Goal: Task Accomplishment & Management: Complete application form

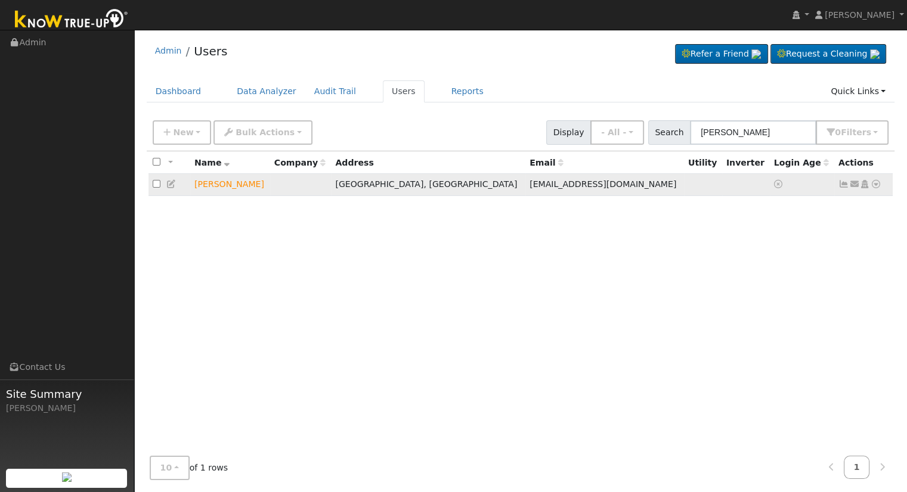
click at [878, 184] on icon at bounding box center [875, 184] width 11 height 8
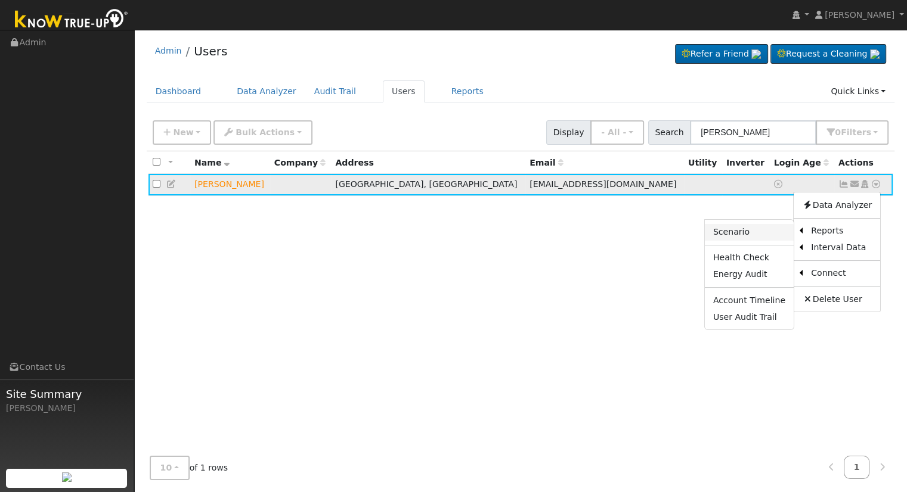
click at [738, 232] on link "Scenario" at bounding box center [749, 232] width 89 height 17
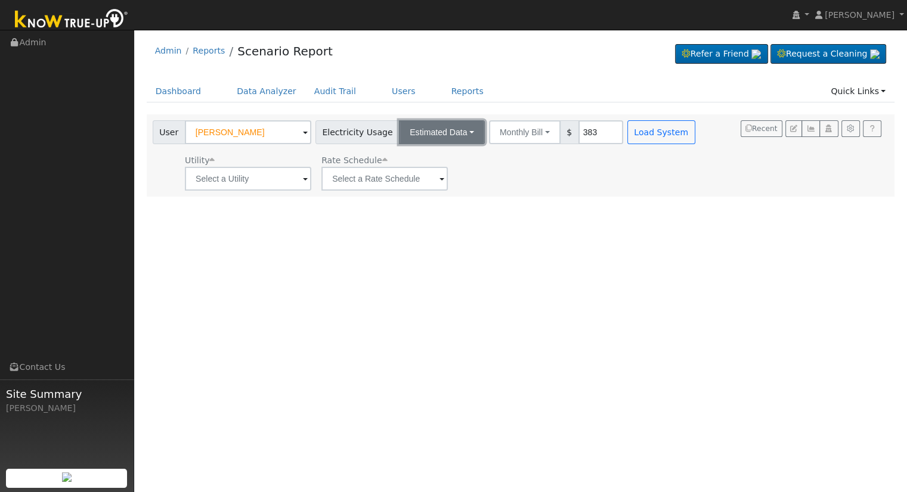
click at [434, 136] on button "Estimated Data" at bounding box center [442, 132] width 86 height 24
click at [439, 174] on link "Estimated Data" at bounding box center [442, 176] width 85 height 17
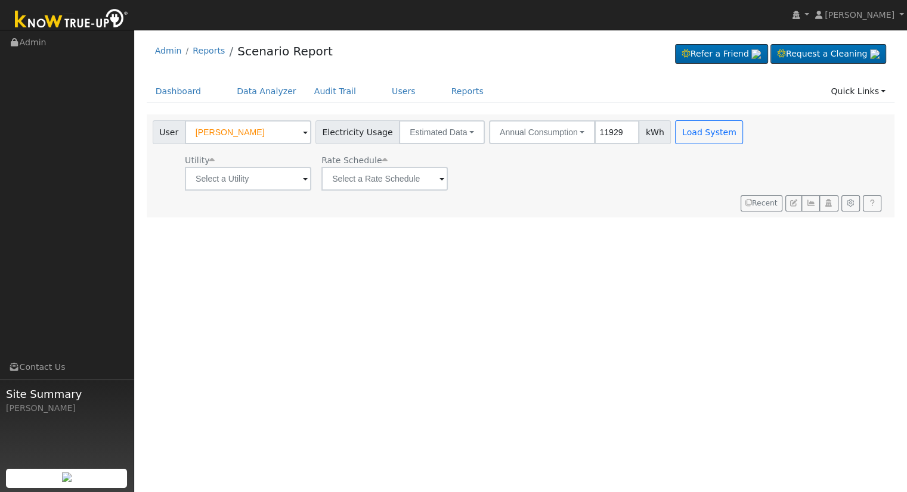
type input "11929"
click at [284, 172] on input "text" at bounding box center [248, 179] width 126 height 24
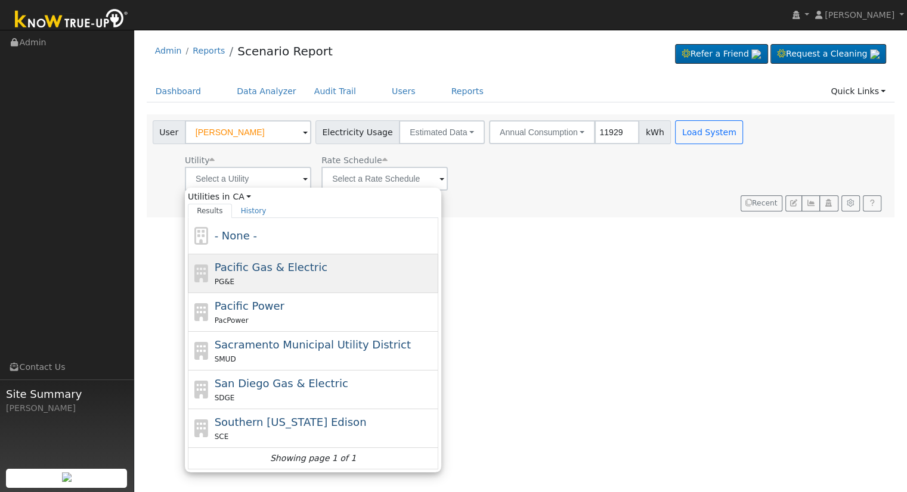
click at [258, 275] on div "PG&E" at bounding box center [325, 281] width 221 height 13
type input "Pacific Gas & Electric"
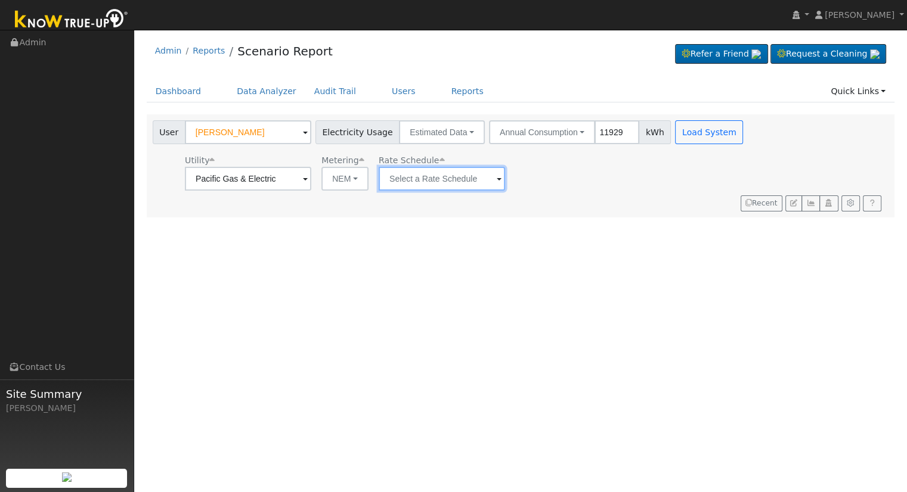
click at [311, 182] on input "text" at bounding box center [248, 179] width 126 height 24
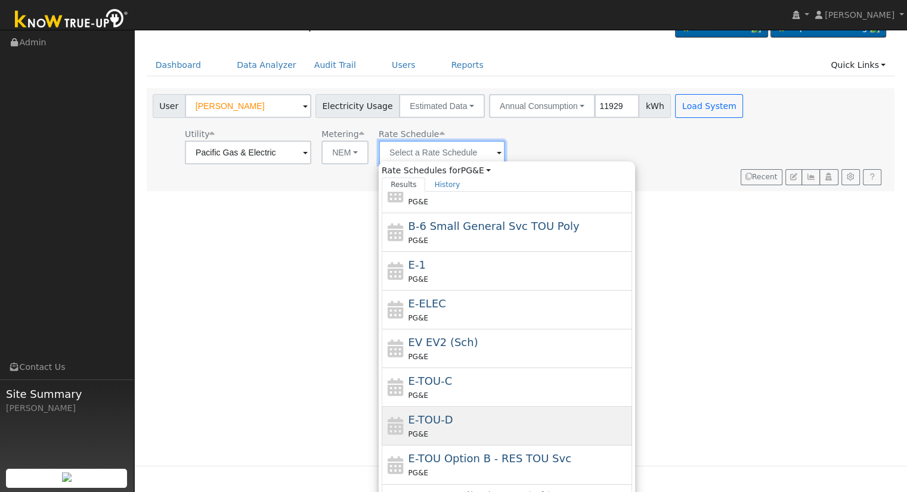
scroll to position [41, 0]
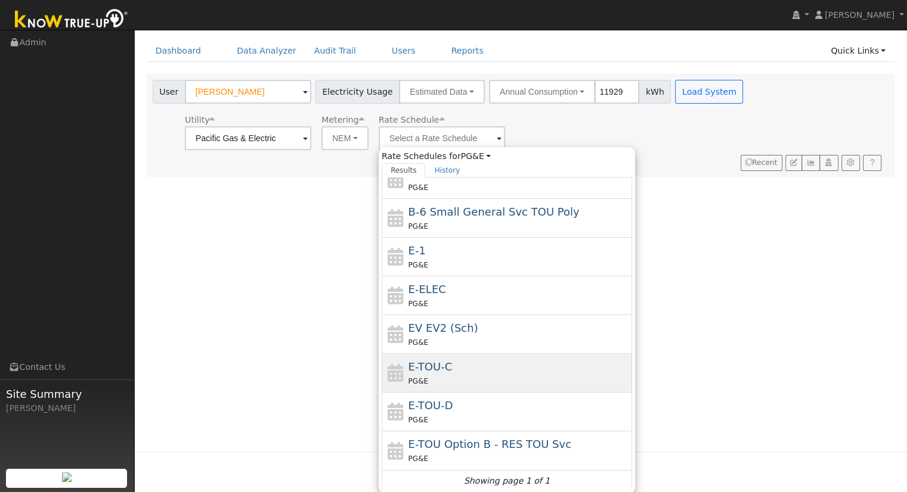
click at [473, 393] on div "E-TOU-C PG&E" at bounding box center [507, 412] width 250 height 39
type input "E-TOU-C"
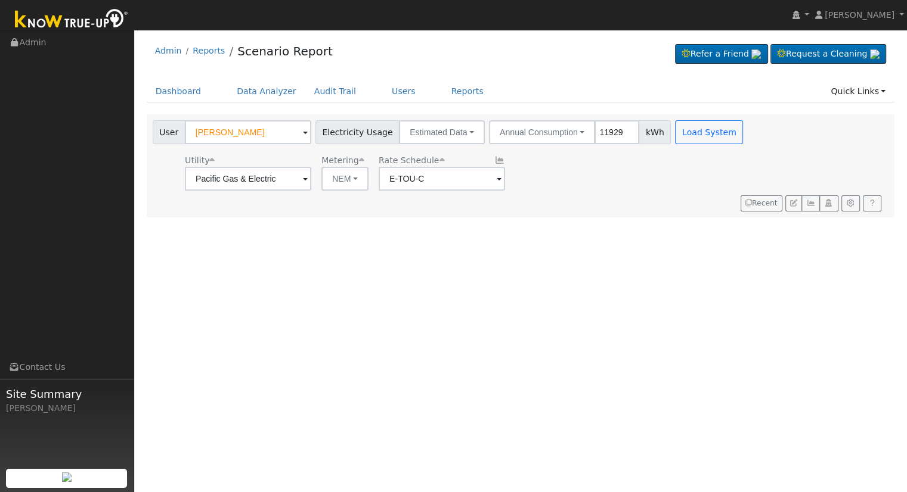
scroll to position [0, 0]
click at [675, 131] on button "Load System" at bounding box center [709, 132] width 68 height 24
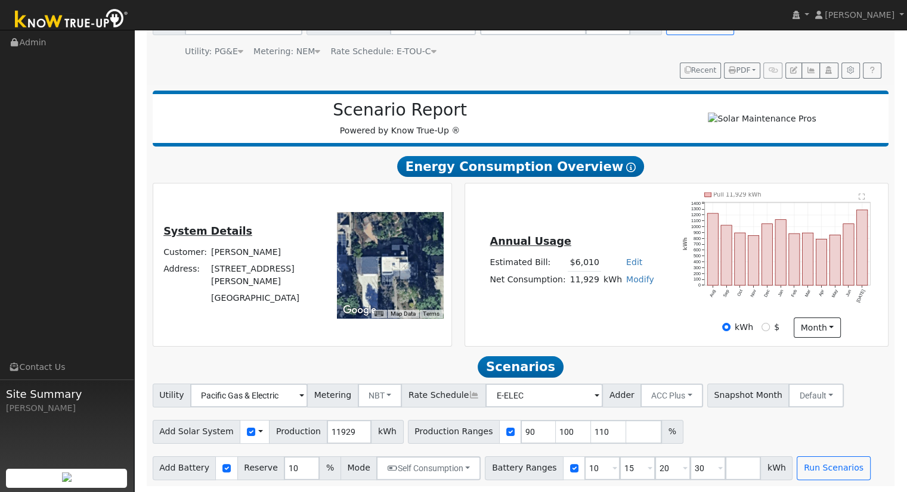
scroll to position [114, 0]
click at [591, 436] on input "109" at bounding box center [609, 432] width 36 height 24
click at [591, 428] on input "109" at bounding box center [609, 432] width 36 height 24
type input "1"
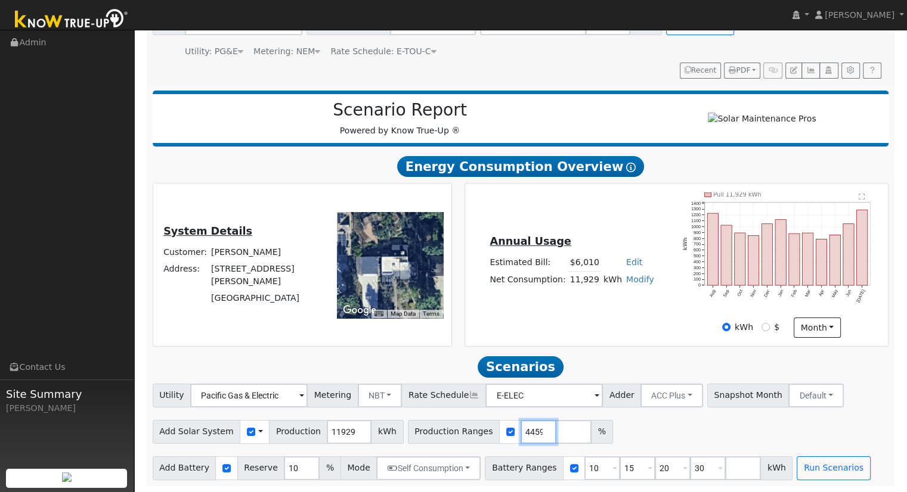
type input "77.0894459"
click at [690, 466] on input "30" at bounding box center [708, 469] width 36 height 24
type input "3"
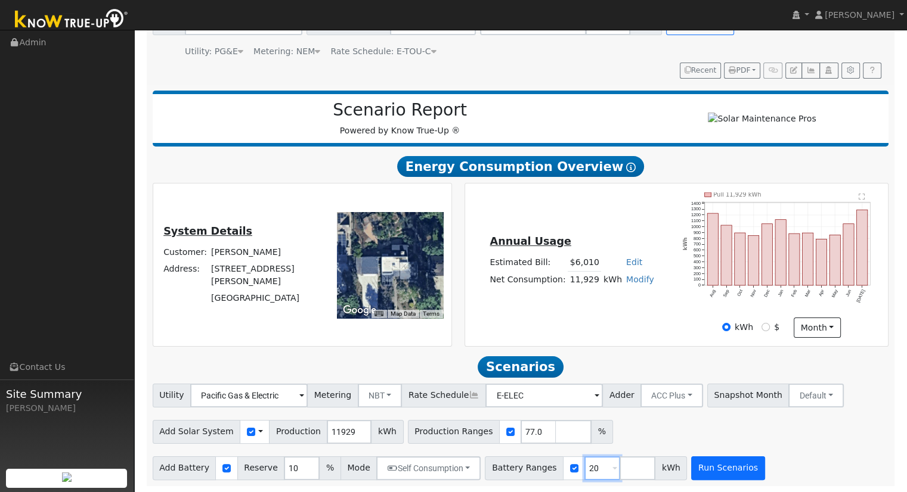
type input "20"
click at [718, 473] on button "Run Scenarios" at bounding box center [727, 469] width 73 height 24
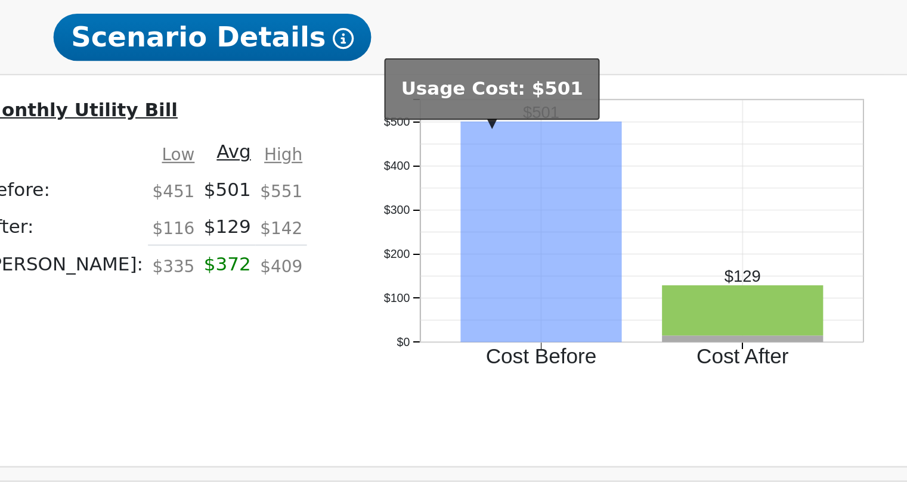
scroll to position [686, 0]
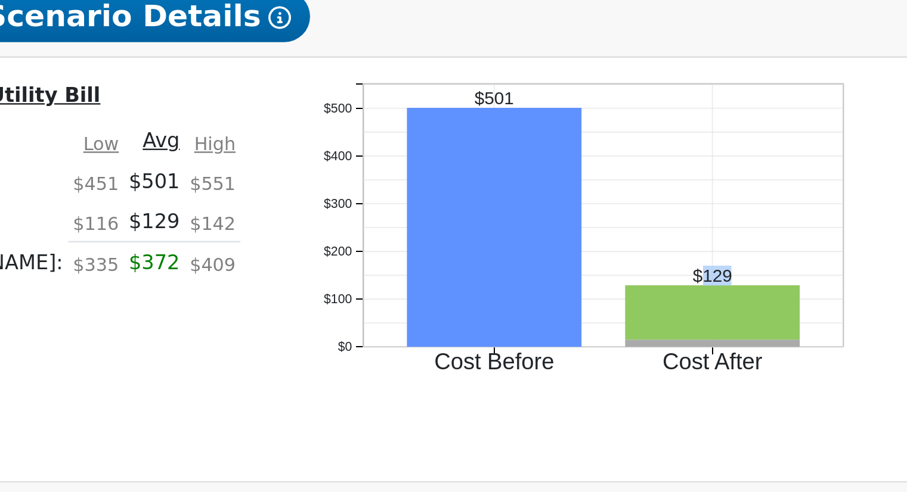
drag, startPoint x: 727, startPoint y: 331, endPoint x: 746, endPoint y: 333, distance: 19.8
click at [746, 333] on icon "Cost Before Cost After $0 $100 $200 $300 $400 $500 onclick="" onclick="" onclic…" at bounding box center [707, 315] width 238 height 146
click at [802, 350] on div "Cost Before Cost After $0 $100 $200 $300 $400 $500 onclick="" onclick="" onclic…" at bounding box center [708, 322] width 264 height 161
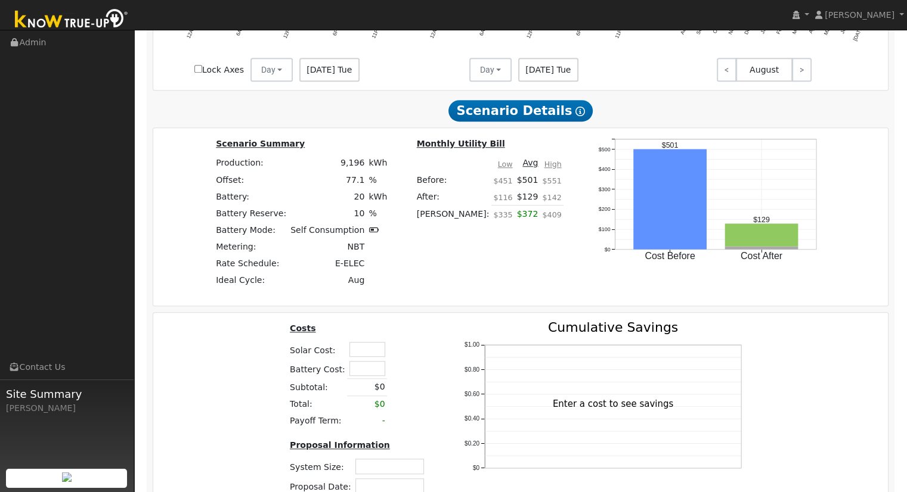
scroll to position [876, 0]
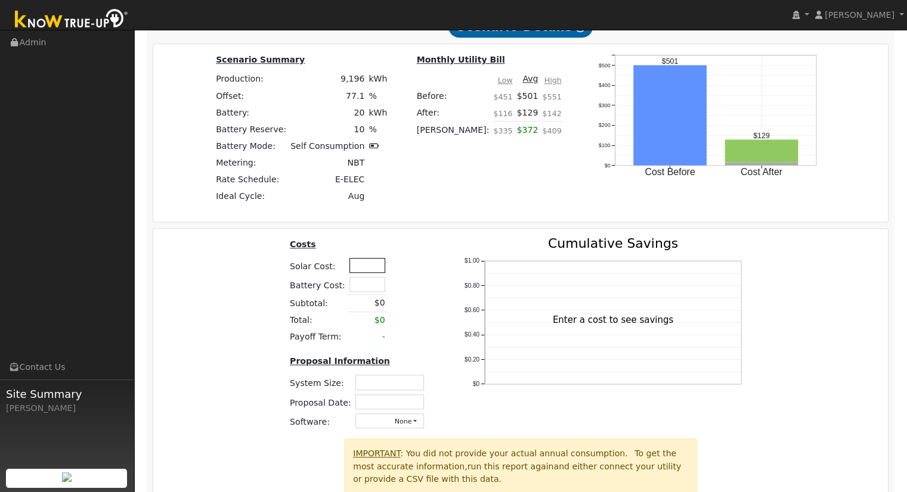
click at [356, 265] on input "text" at bounding box center [367, 265] width 36 height 15
type input "$53,850"
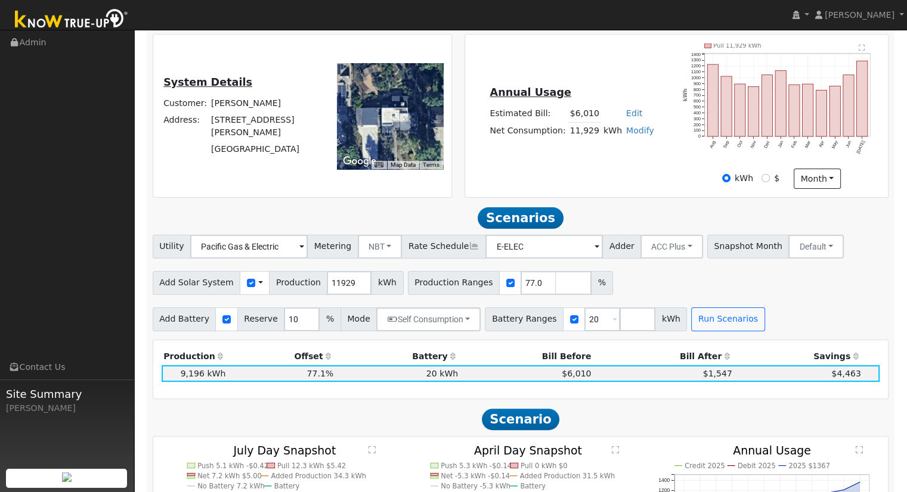
scroll to position [238, 0]
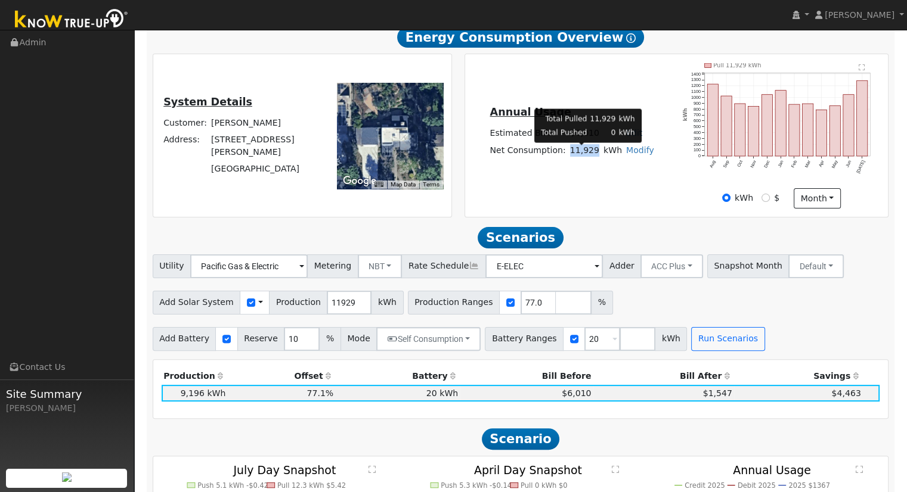
drag, startPoint x: 568, startPoint y: 158, endPoint x: 593, endPoint y: 159, distance: 24.5
click at [593, 159] on td "11,929" at bounding box center [584, 150] width 33 height 17
click at [599, 203] on div "Annual Usage Estimated Bill: $6,010 Edit Estimated Bill $ Annual Net Consumptio…" at bounding box center [676, 135] width 419 height 145
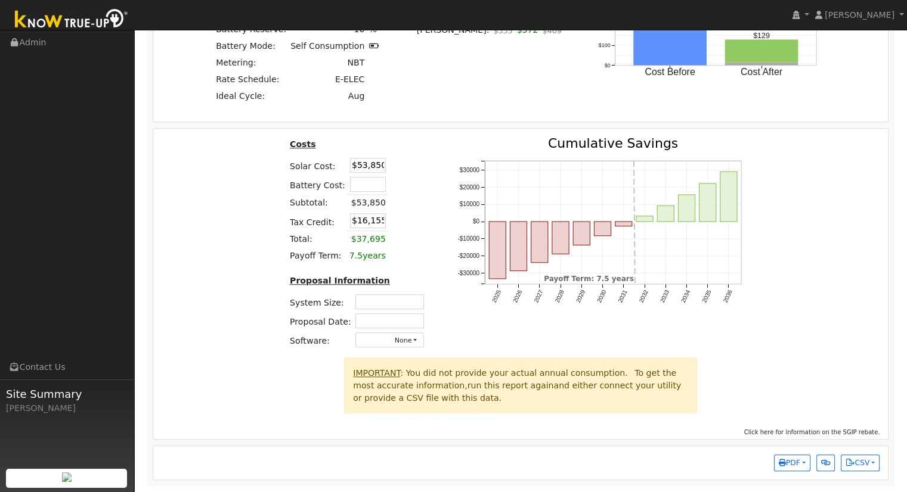
scroll to position [980, 0]
click at [398, 304] on input "text" at bounding box center [389, 302] width 69 height 15
click at [410, 305] on input "text" at bounding box center [389, 302] width 69 height 15
type input "10.75"
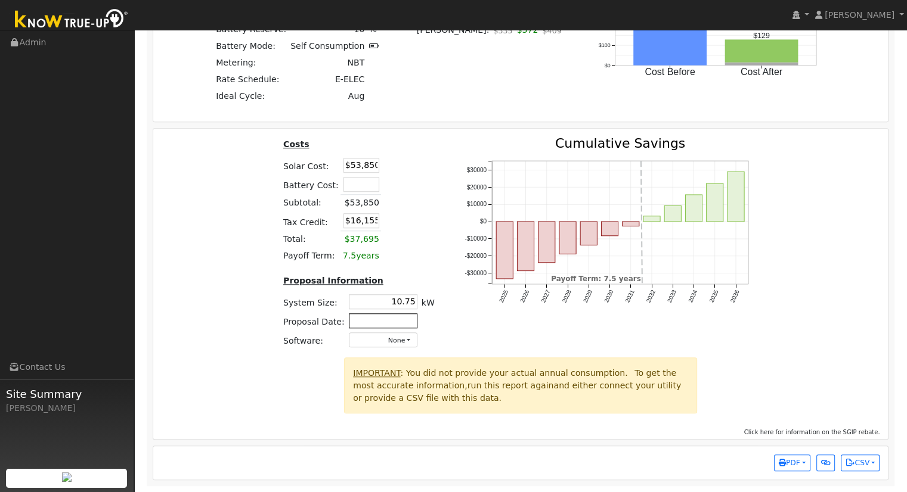
click at [407, 322] on input "text" at bounding box center [383, 321] width 69 height 15
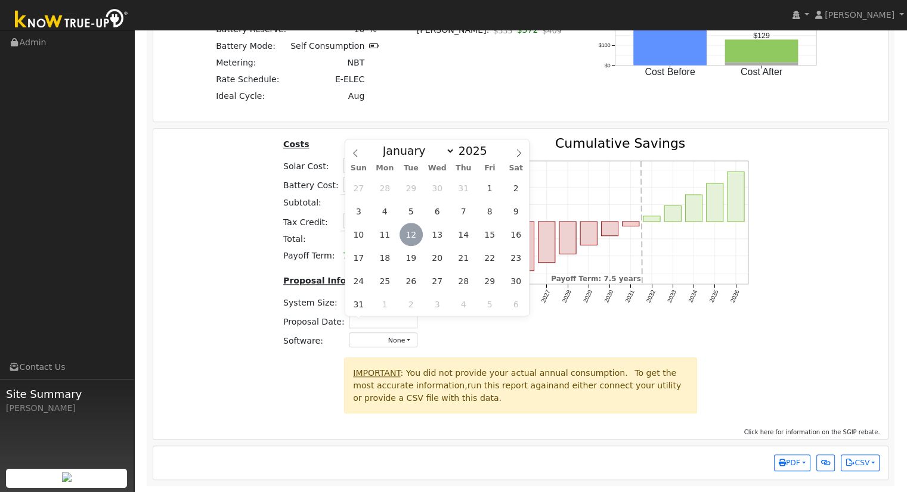
click at [414, 234] on span "12" at bounding box center [410, 234] width 23 height 23
type input "08/12/2025"
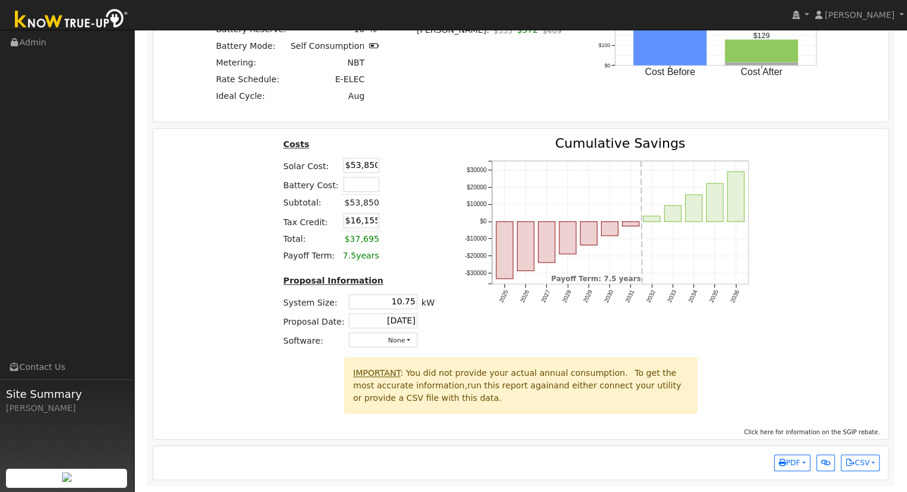
click at [804, 213] on div "Costs Solar Cost: $53,850 Battery Cost: Subtotal: $53,850 Tax Credit: $16,155 T…" at bounding box center [520, 247] width 743 height 221
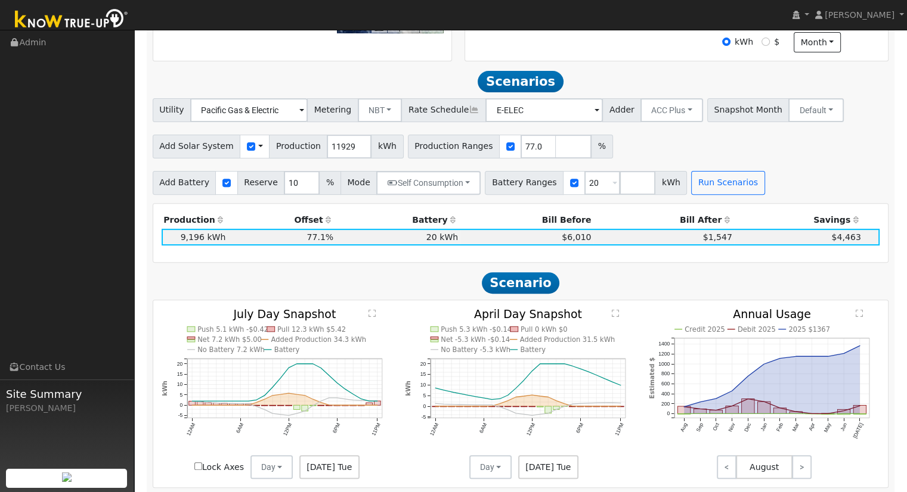
scroll to position [298, 0]
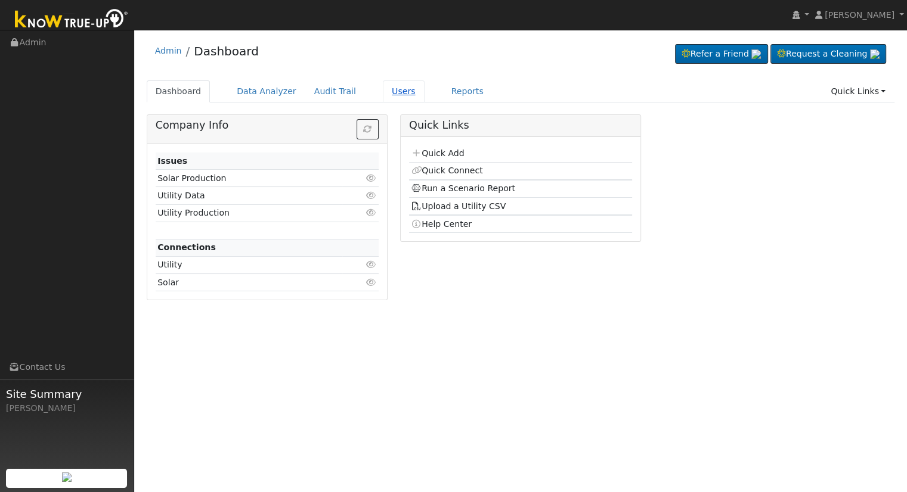
click at [383, 86] on link "Users" at bounding box center [404, 91] width 42 height 22
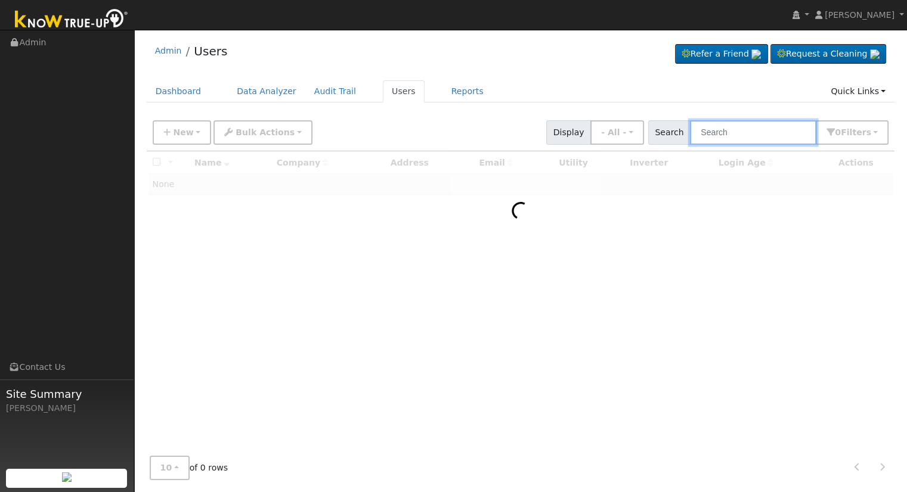
click at [759, 135] on input "text" at bounding box center [753, 132] width 126 height 24
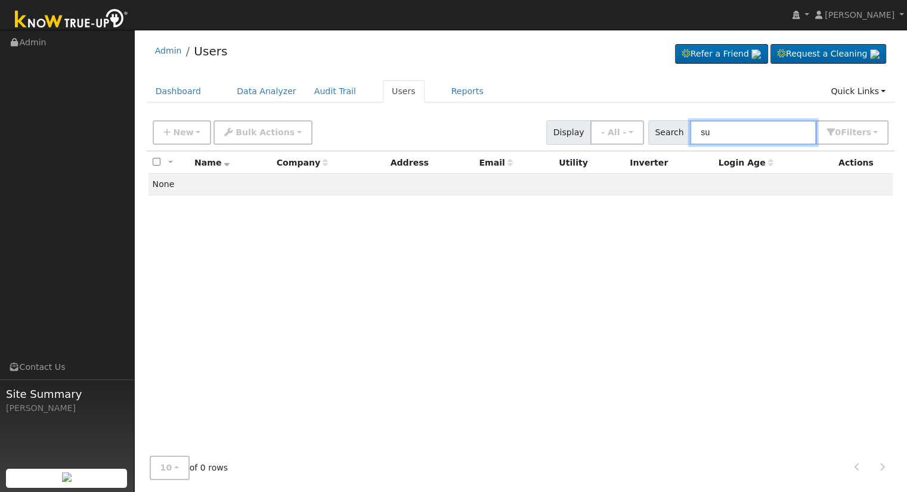
type input "s"
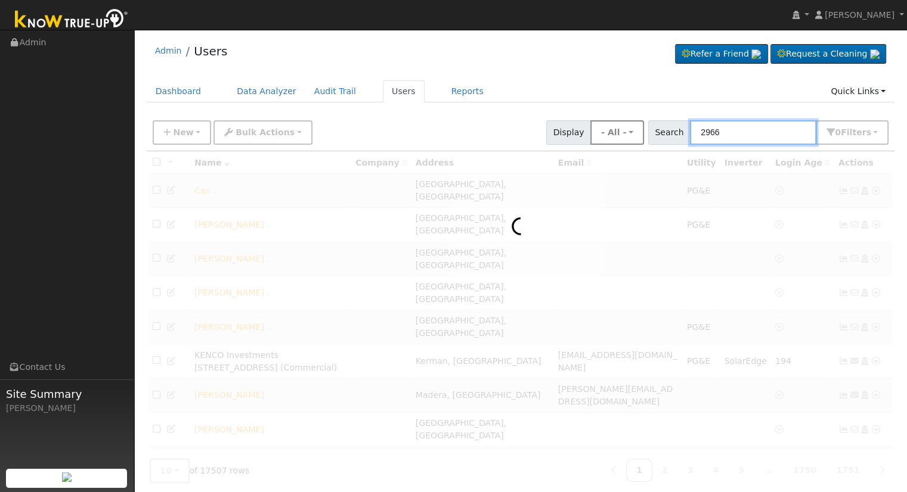
drag, startPoint x: 758, startPoint y: 135, endPoint x: 611, endPoint y: 132, distance: 147.9
click at [611, 132] on div "New Add User Quick Add Quick Connect Quick Convert Lead Bulk Actions Send Email…" at bounding box center [520, 130] width 741 height 29
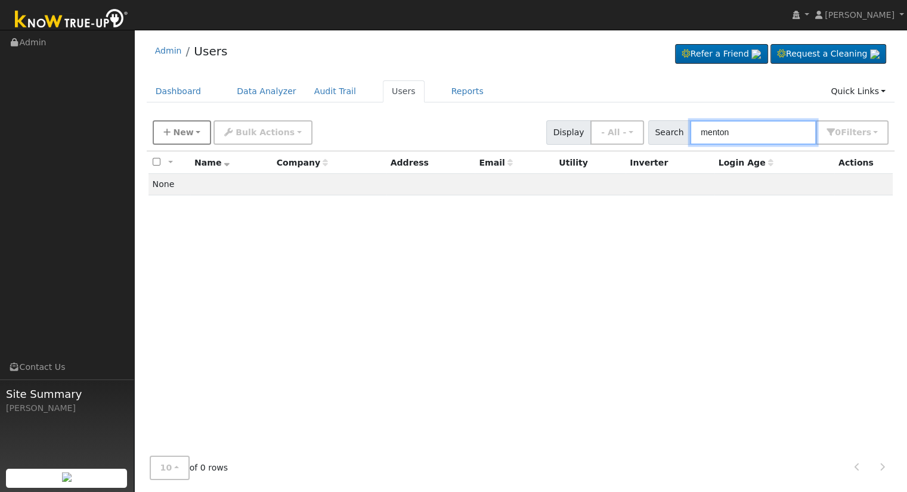
type input "menton"
click at [177, 128] on span "New" at bounding box center [183, 133] width 20 height 10
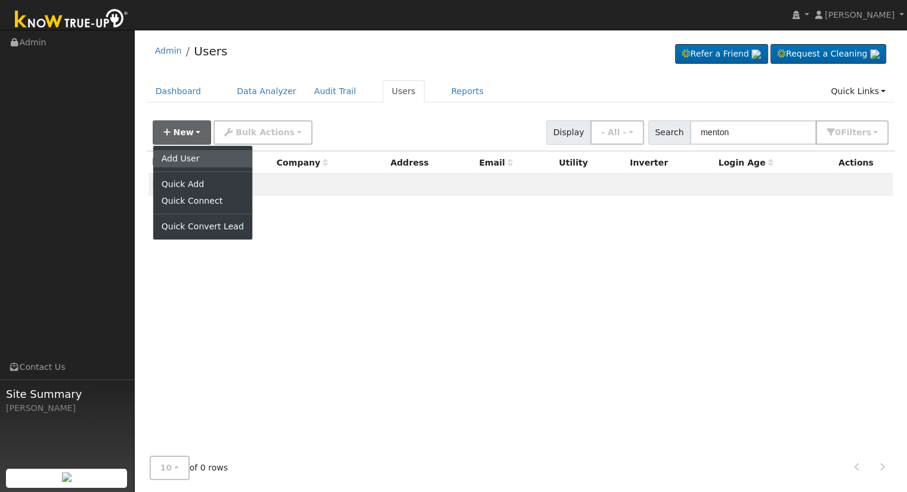
click at [164, 158] on link "Add User" at bounding box center [202, 158] width 99 height 17
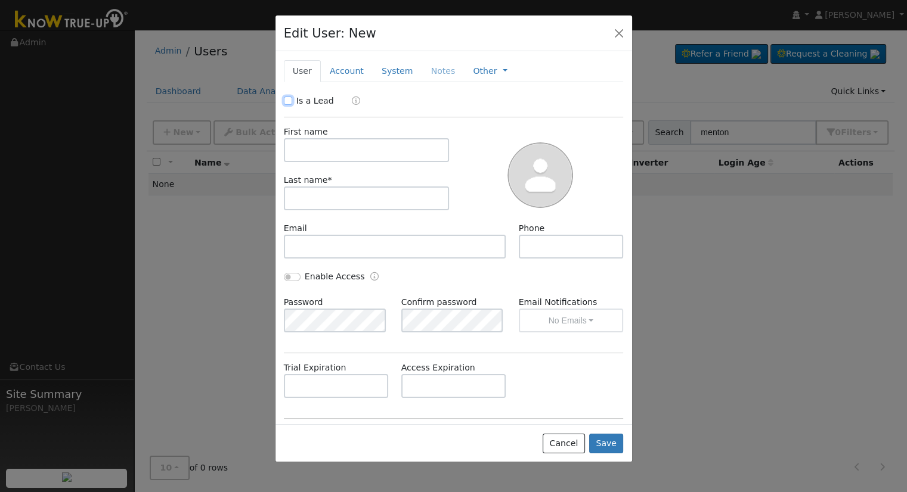
click at [286, 100] on input "Is a Lead" at bounding box center [288, 101] width 8 height 8
checkbox input "true"
click at [321, 151] on input "text" at bounding box center [367, 150] width 166 height 24
type input "Susana"
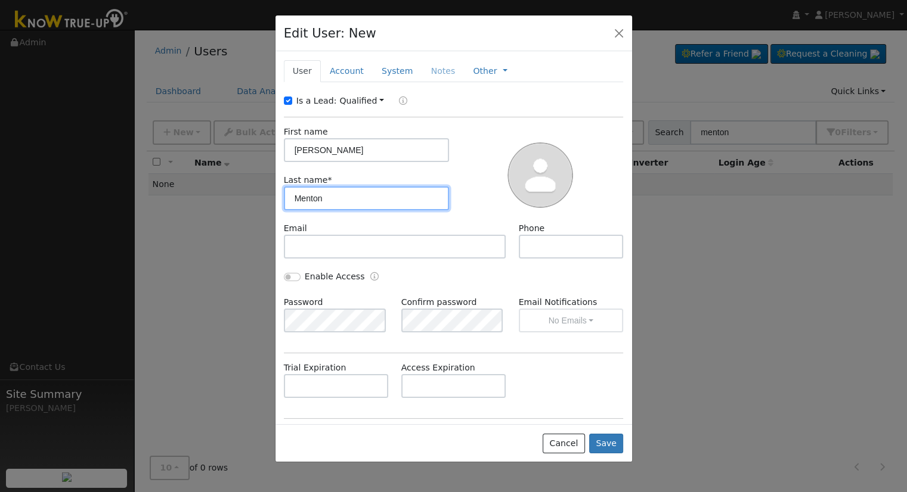
type input "Menton"
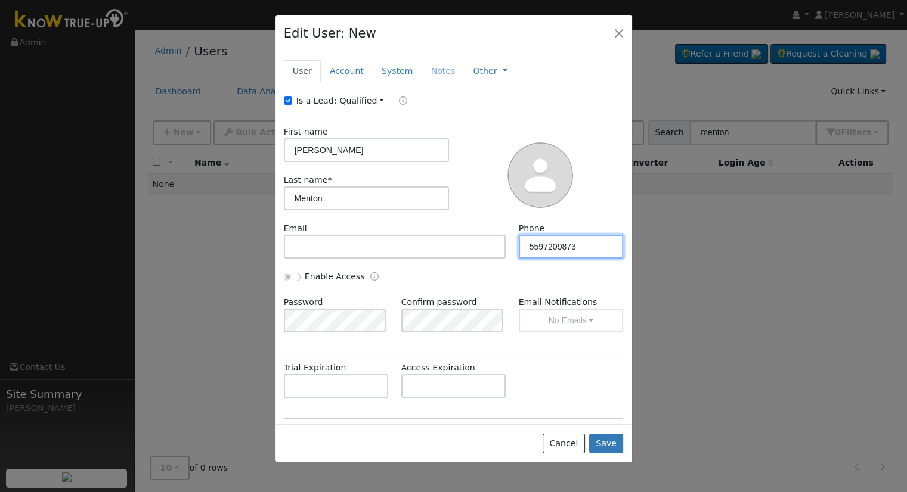
type input "5597209873"
click at [343, 66] on link "Account" at bounding box center [347, 71] width 52 height 22
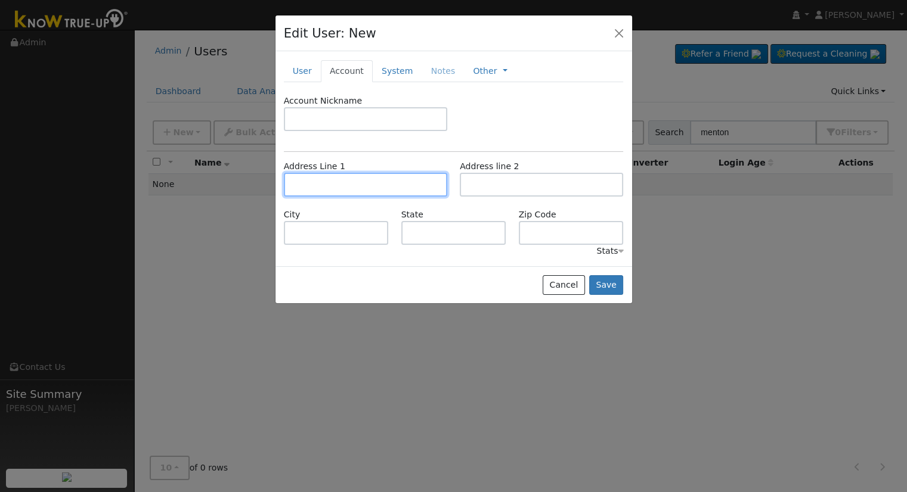
click at [346, 179] on input "text" at bounding box center [365, 185] width 163 height 24
type input "[STREET_ADDRESS][PERSON_NAME]"
type input "Fresno"
type input "CA"
type input "93726"
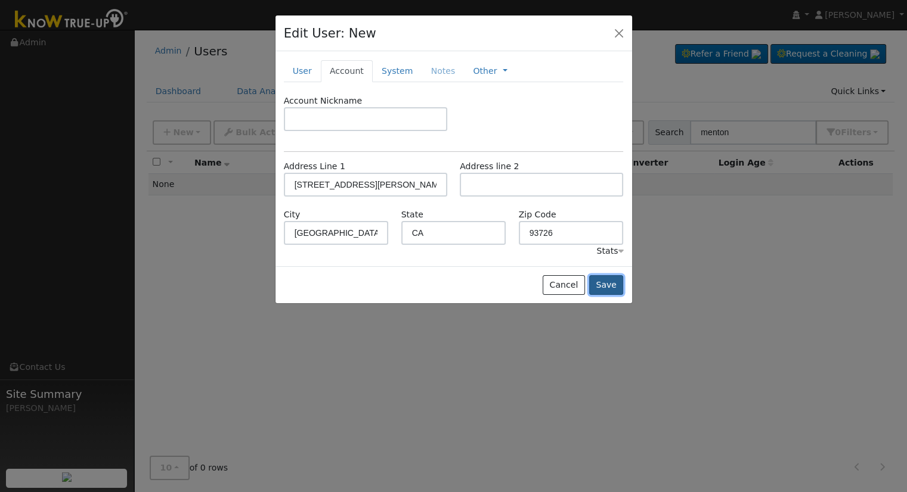
click at [611, 293] on button "Save" at bounding box center [606, 285] width 35 height 20
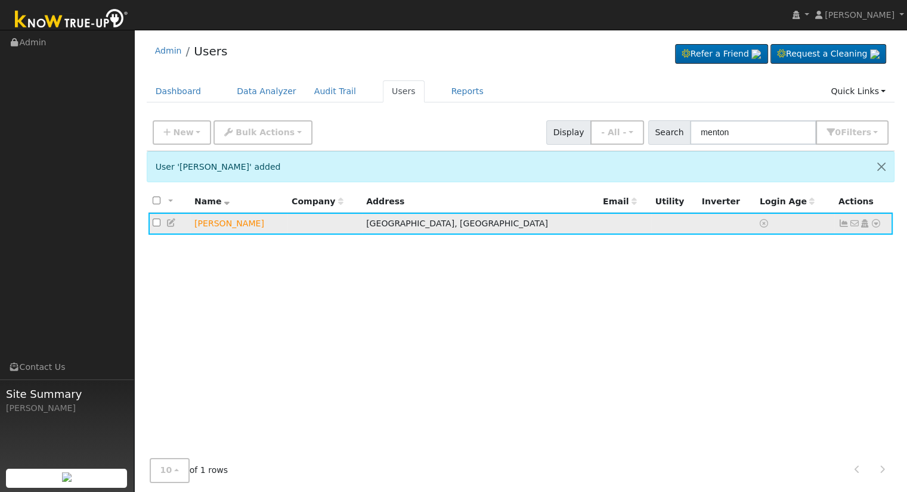
click at [873, 222] on icon at bounding box center [875, 223] width 11 height 8
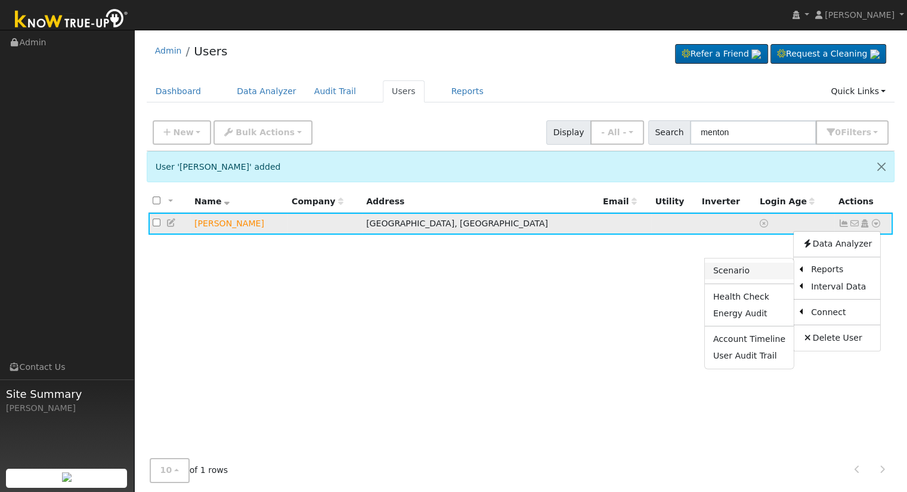
click at [782, 275] on link "Scenario" at bounding box center [749, 271] width 89 height 17
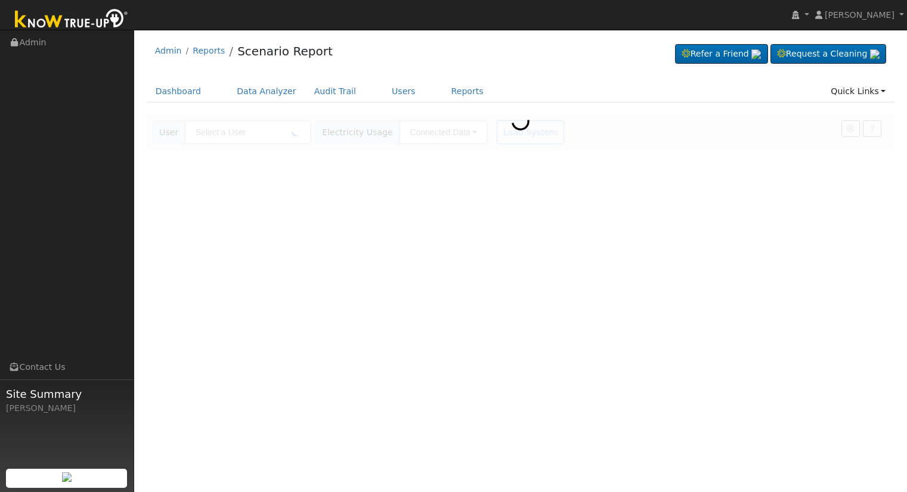
type input "[PERSON_NAME]"
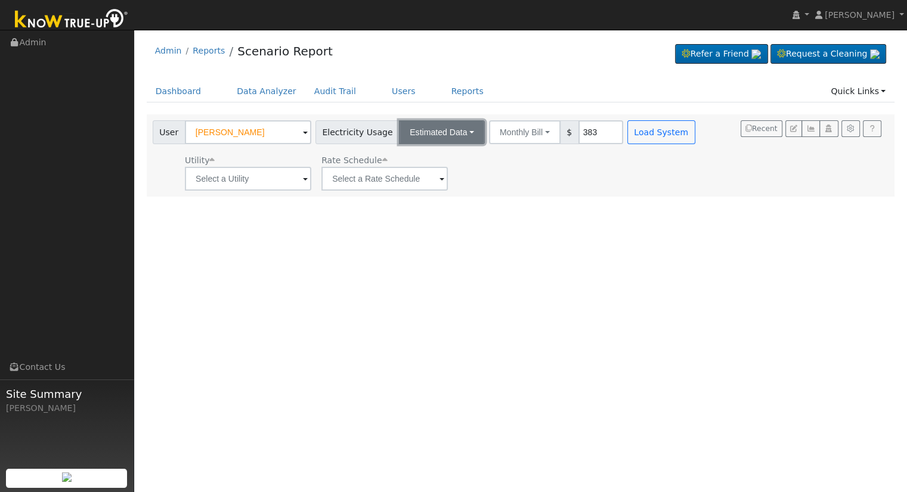
click at [454, 132] on button "Estimated Data" at bounding box center [442, 132] width 86 height 24
click at [440, 159] on link "Connected Data" at bounding box center [442, 158] width 85 height 17
click at [457, 128] on button "Connected Data" at bounding box center [443, 132] width 89 height 24
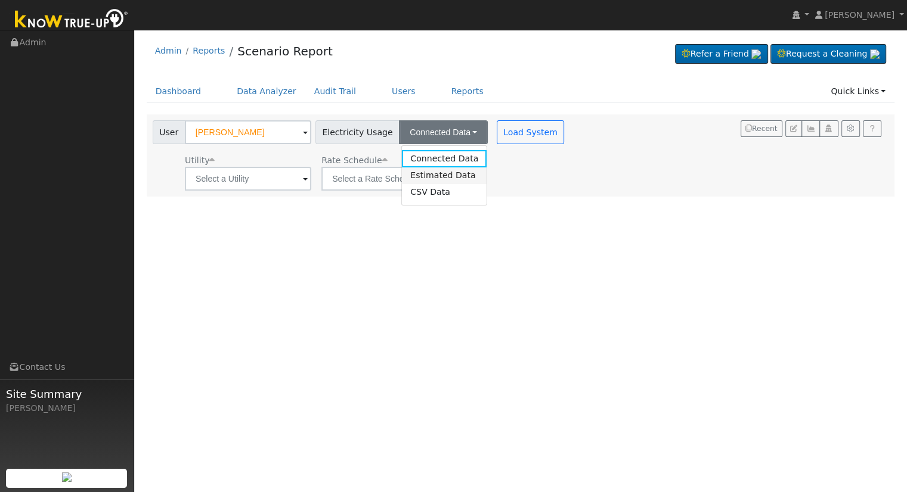
click at [448, 171] on link "Estimated Data" at bounding box center [444, 176] width 85 height 17
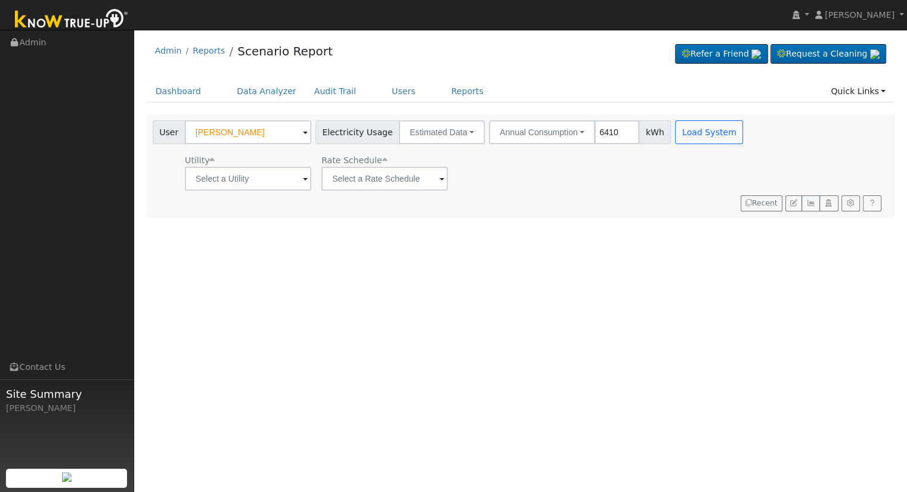
type input "6410"
click at [289, 184] on input "text" at bounding box center [248, 179] width 126 height 24
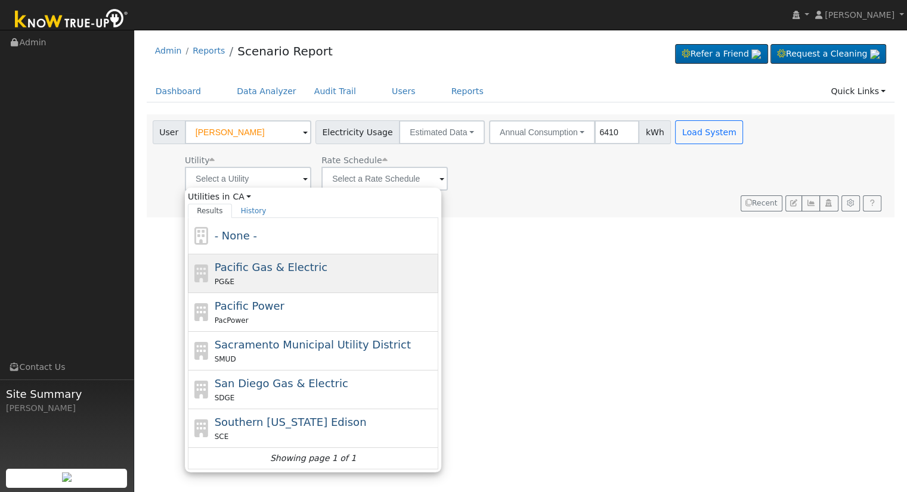
click at [320, 265] on div "Pacific Gas & Electric PG&E" at bounding box center [325, 273] width 221 height 29
type input "Pacific Gas & Electric"
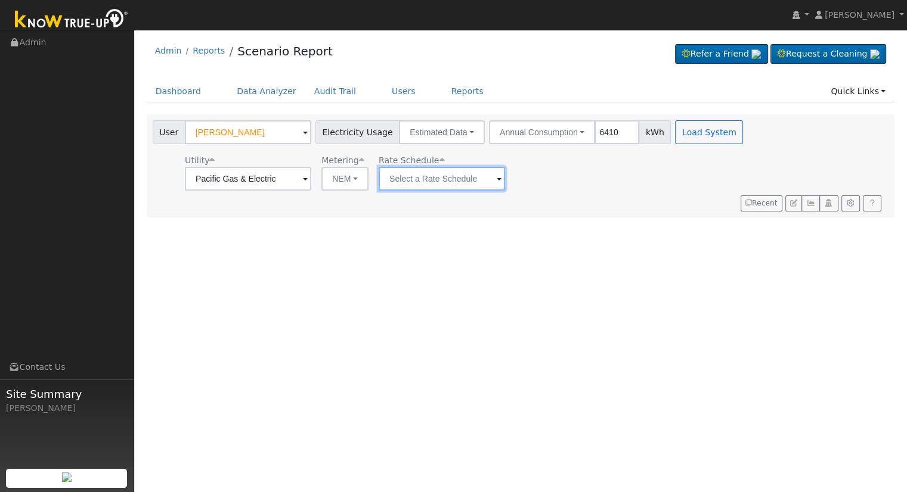
click at [311, 174] on input "text" at bounding box center [248, 179] width 126 height 24
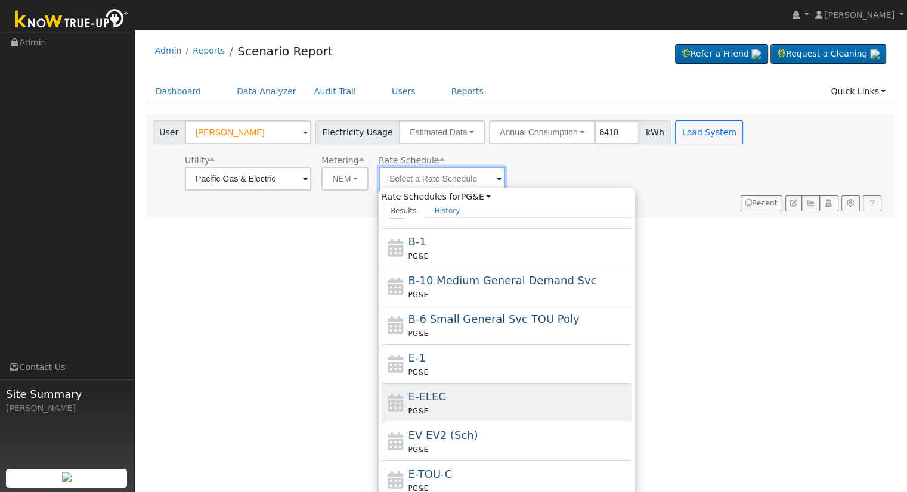
scroll to position [129, 0]
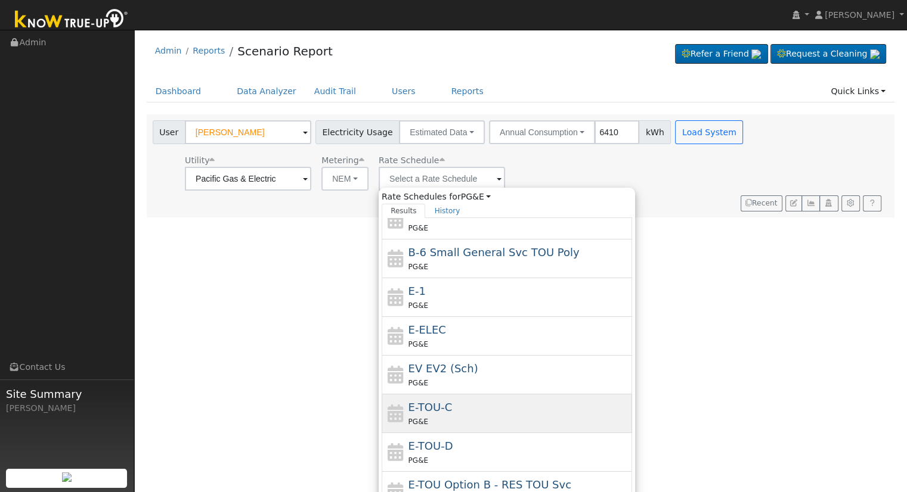
click at [478, 406] on div "E-TOU-C PG&E" at bounding box center [518, 413] width 221 height 29
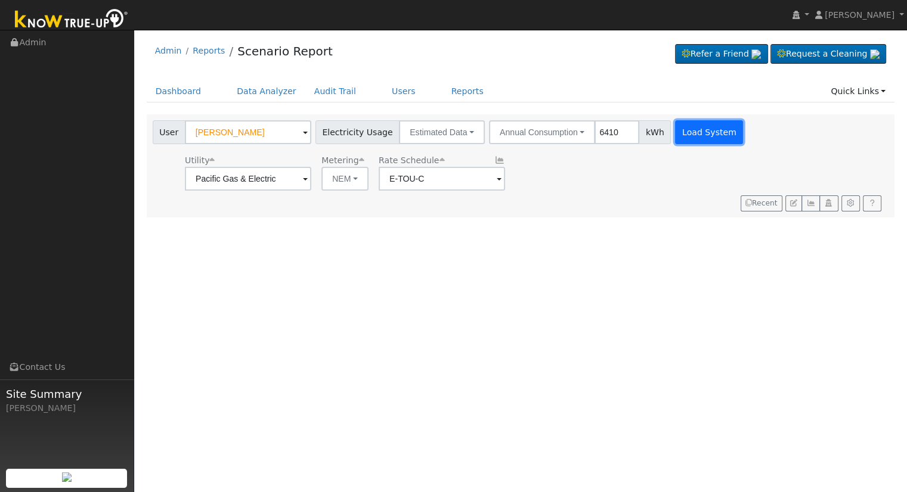
click at [692, 132] on button "Load System" at bounding box center [709, 132] width 68 height 24
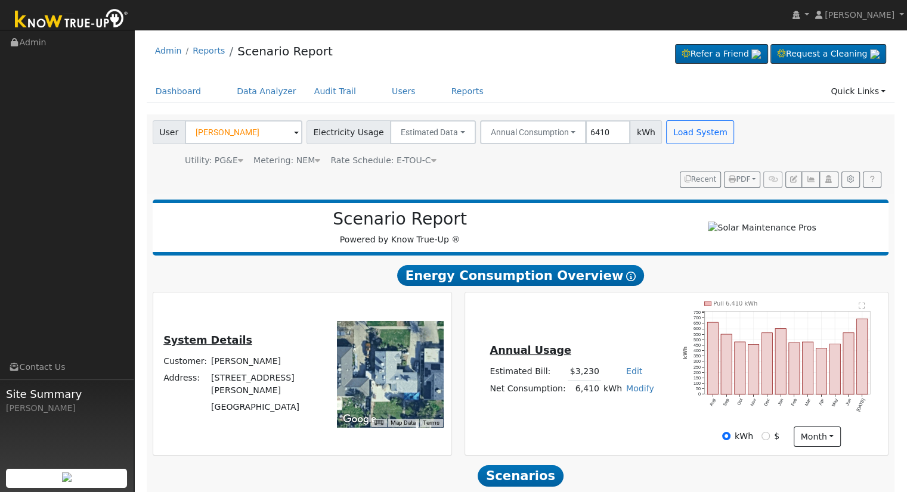
click at [431, 156] on icon at bounding box center [433, 160] width 5 height 8
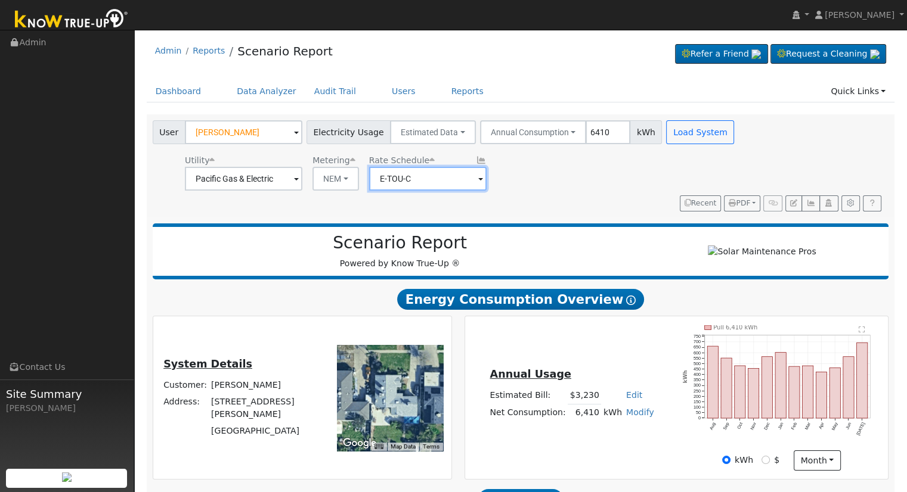
click at [302, 174] on input "E-TOU-C" at bounding box center [243, 179] width 117 height 24
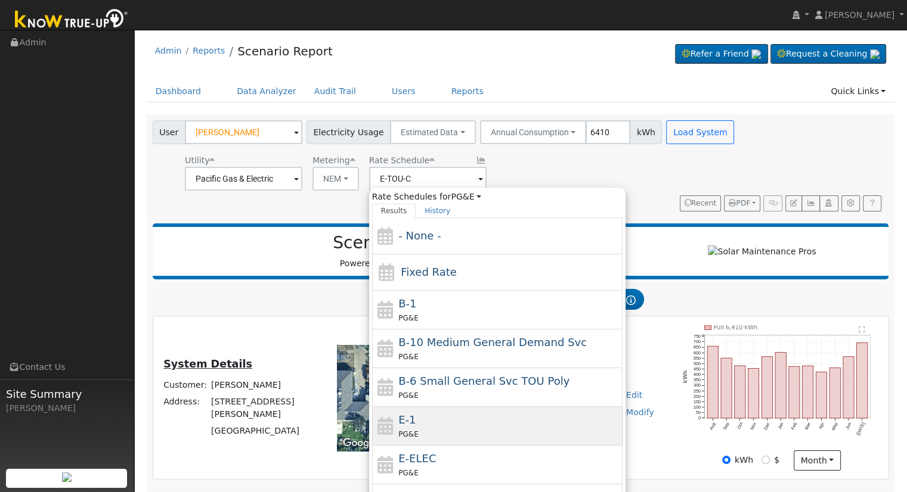
click at [430, 425] on div "E-1 PG&E" at bounding box center [508, 426] width 221 height 29
type input "E-1"
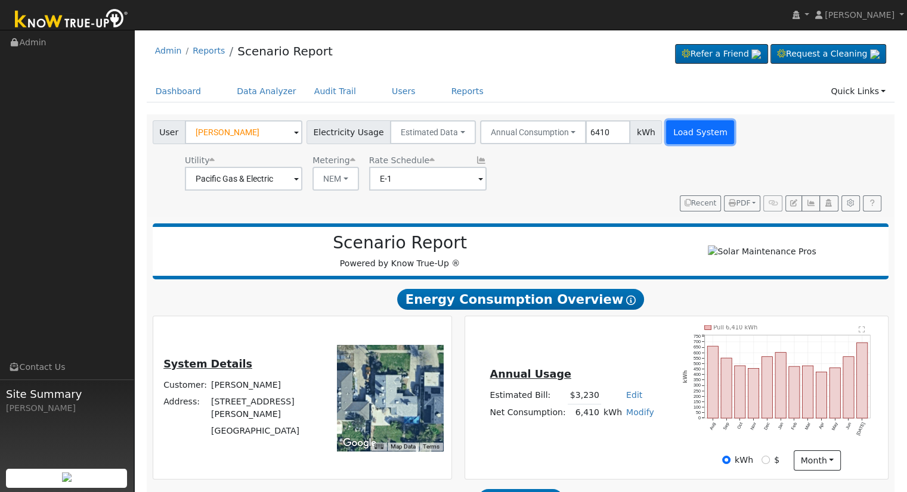
click at [687, 128] on button "Load System" at bounding box center [700, 132] width 68 height 24
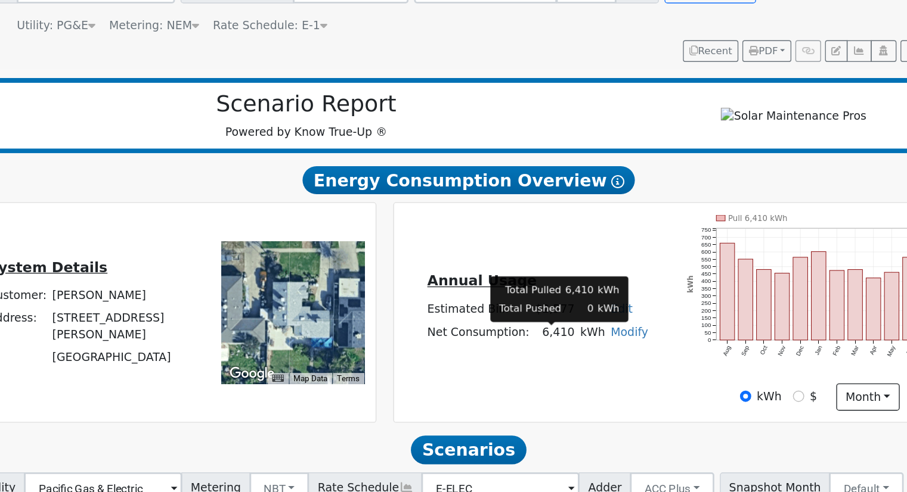
scroll to position [58, 0]
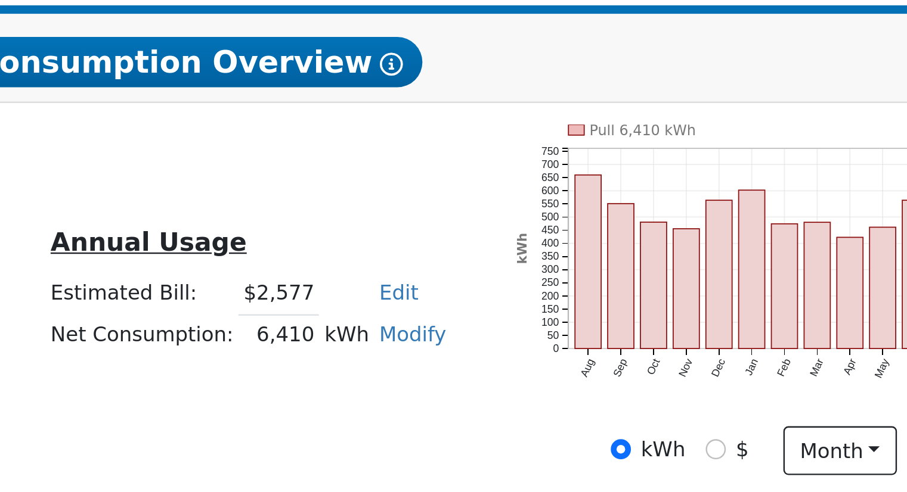
drag, startPoint x: 573, startPoint y: 336, endPoint x: 614, endPoint y: 333, distance: 41.2
click at [614, 333] on tr "Net Consumption: 6,410 kWh Modify Add Consumption Add Electric Vehicle Add Cons…" at bounding box center [572, 331] width 168 height 17
click at [596, 346] on div "Annual Usage Estimated Bill: $2,577 Edit Estimated Bill $ Annual Net Consumptio…" at bounding box center [571, 316] width 209 height 64
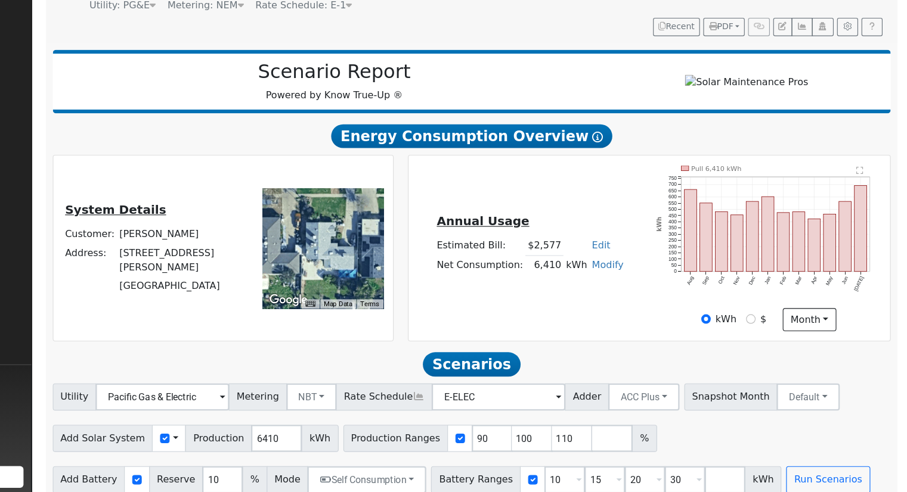
scroll to position [114, 0]
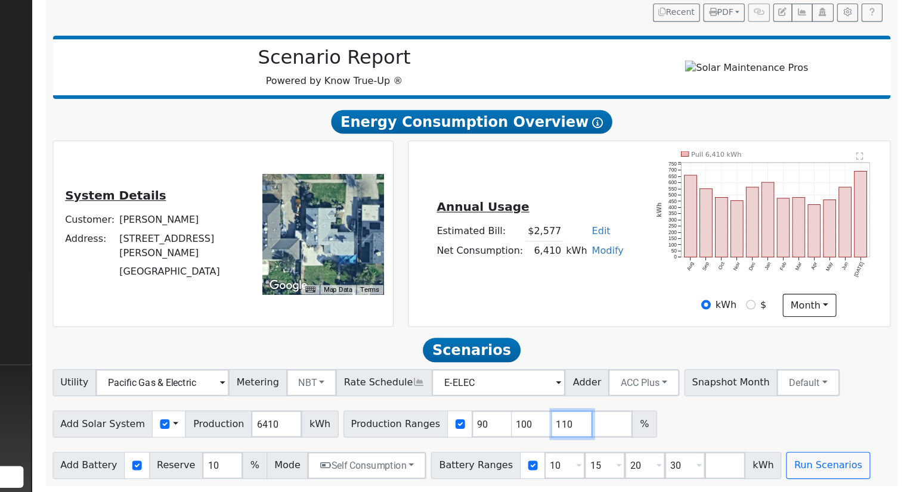
click at [591, 428] on input "110" at bounding box center [609, 432] width 36 height 24
type input "1"
type input "132.527301"
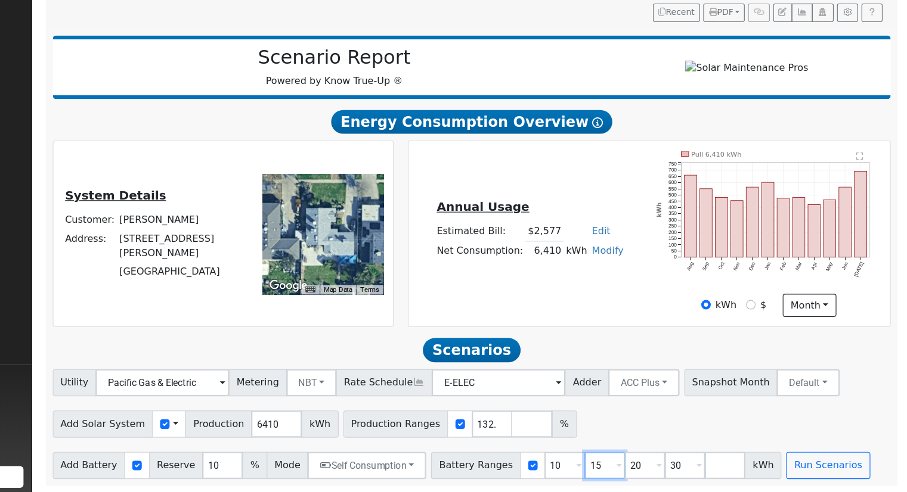
type input "20"
type input "30"
type input "20"
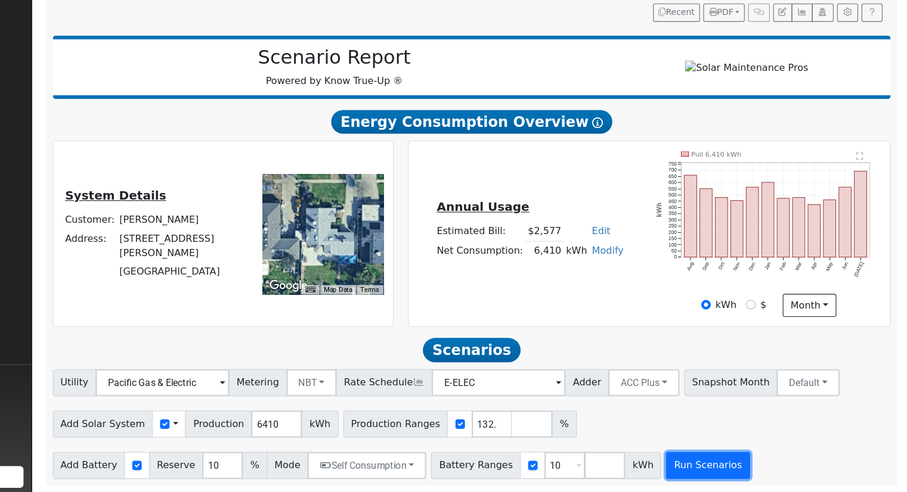
click at [698, 463] on button "Run Scenarios" at bounding box center [727, 469] width 73 height 24
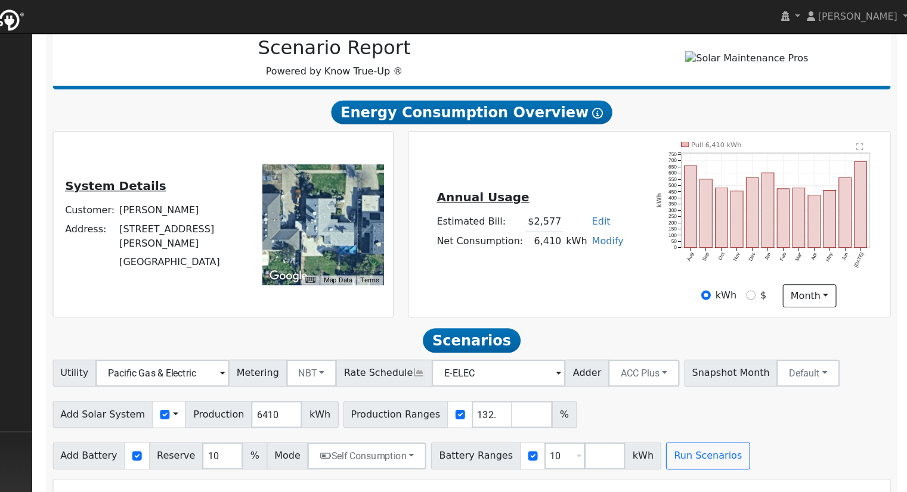
scroll to position [176, 0]
